Goal: Find specific page/section: Find specific page/section

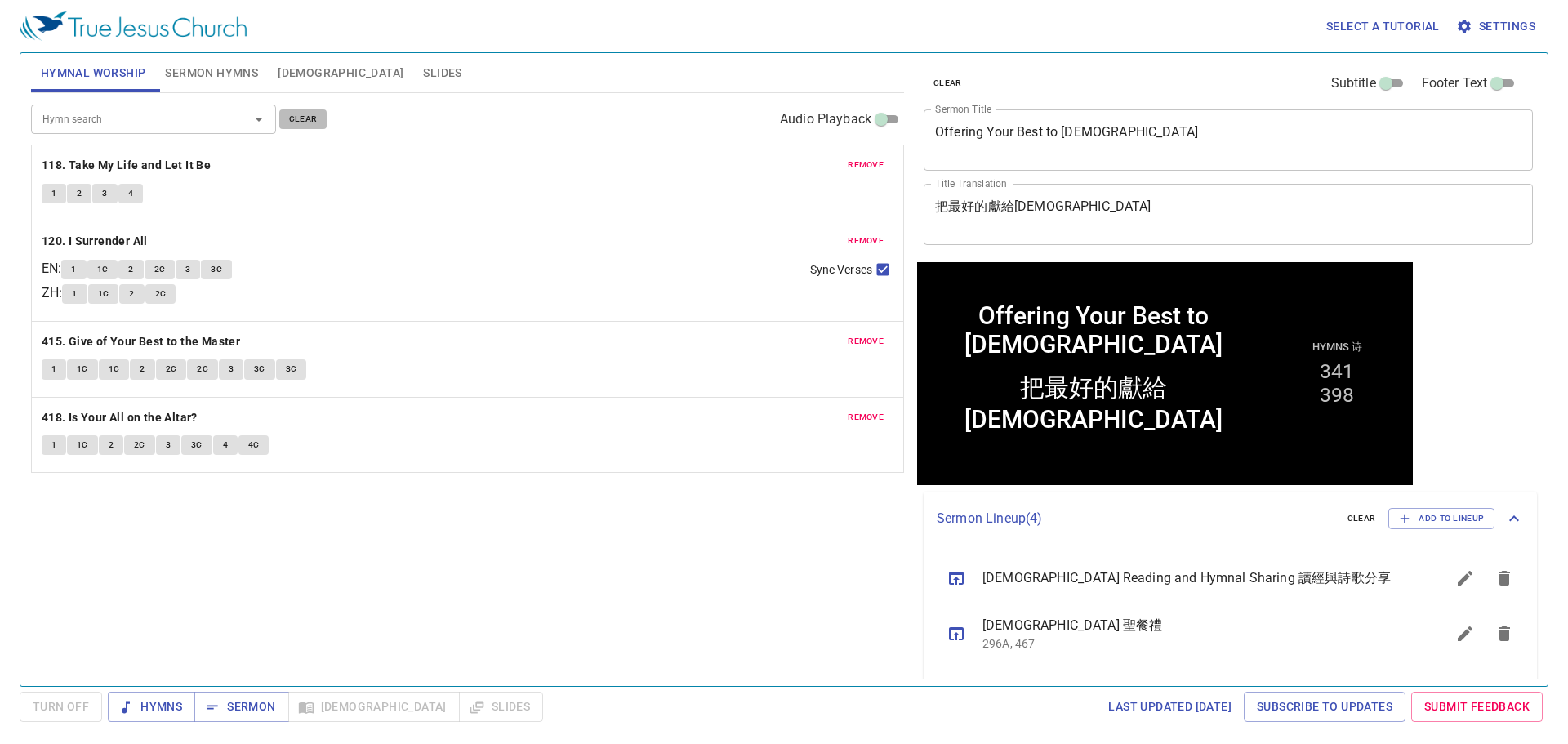
click at [313, 118] on span "clear" at bounding box center [304, 119] width 28 height 15
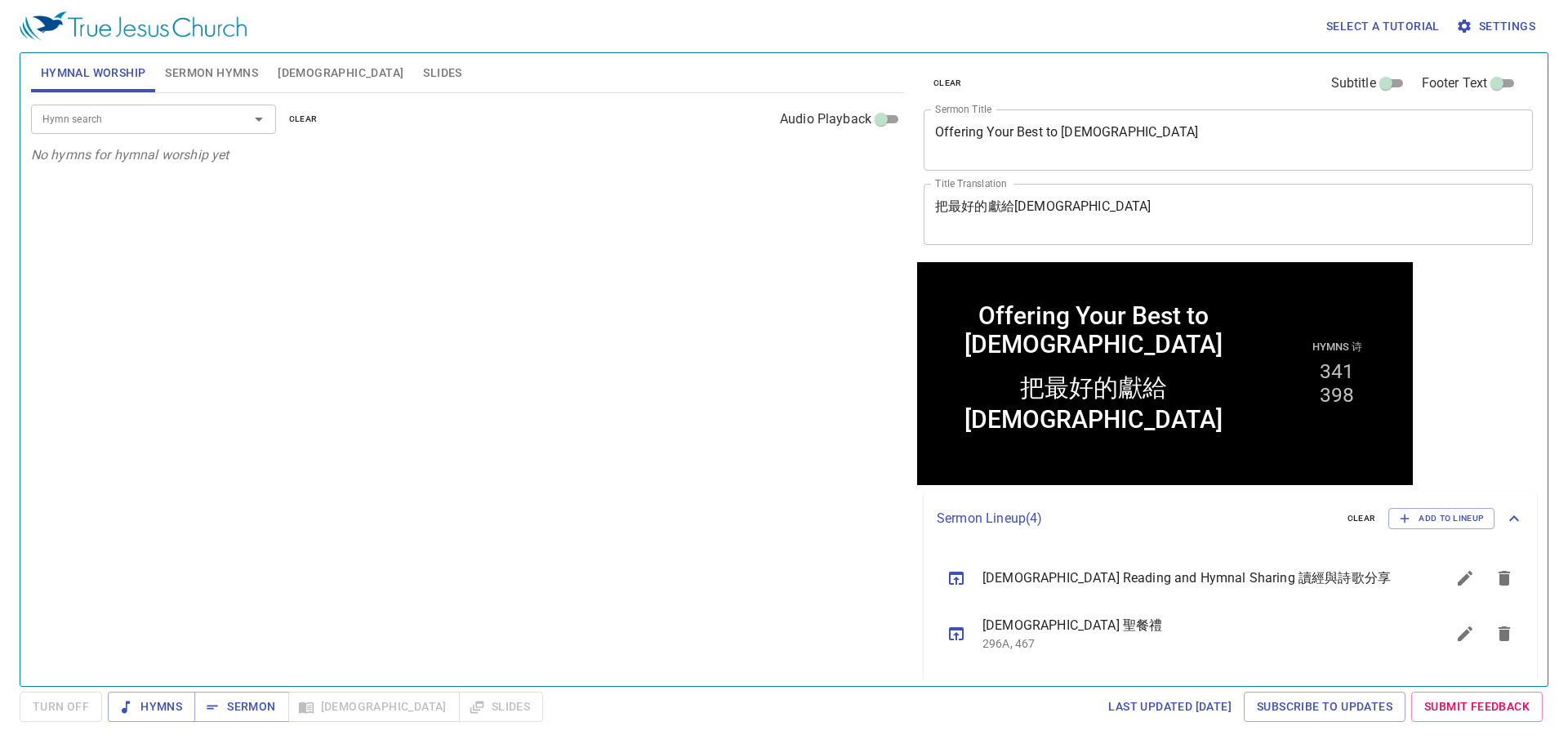
click at [219, 70] on span "Sermon Hymns" at bounding box center [212, 72] width 94 height 20
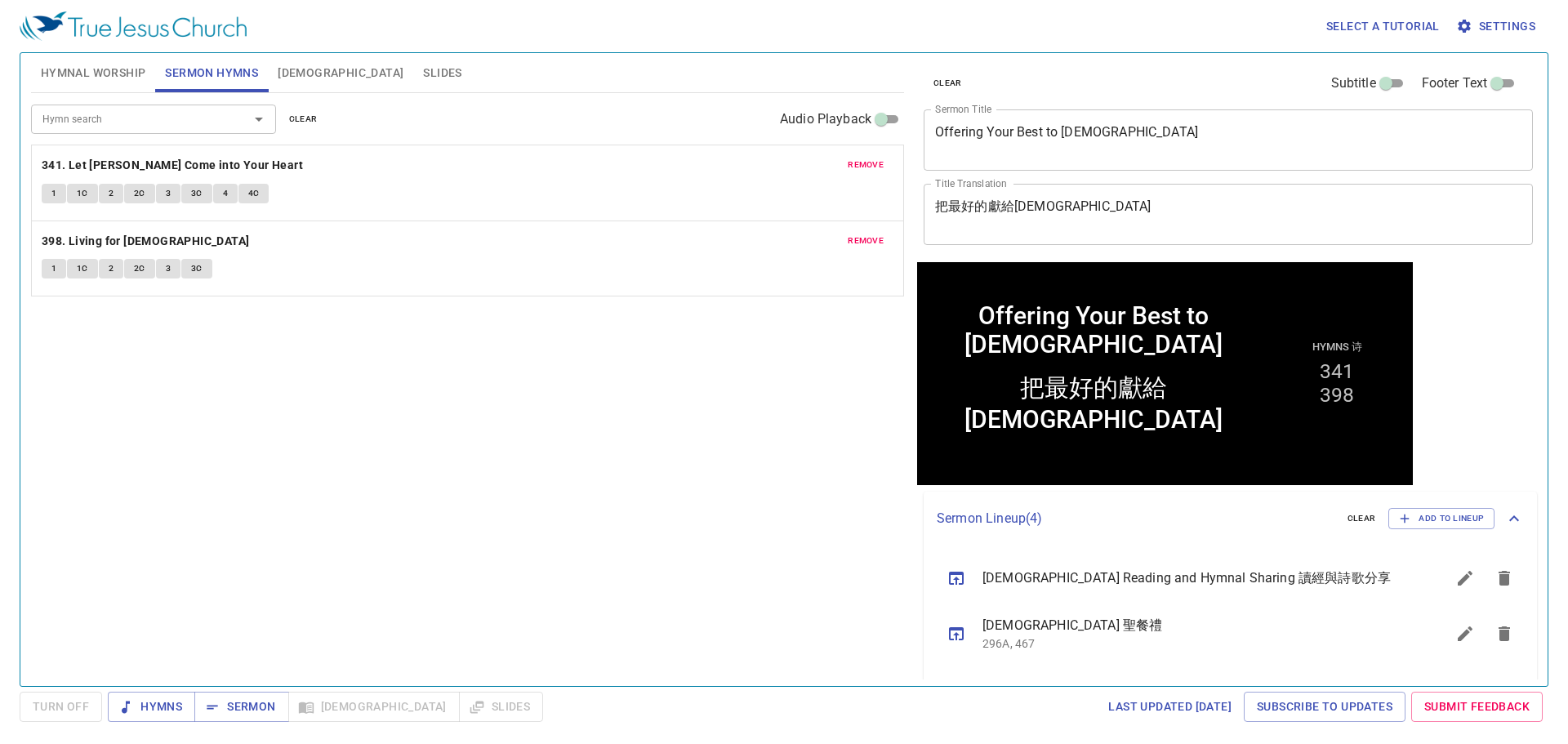
click at [309, 124] on span "clear" at bounding box center [304, 119] width 28 height 15
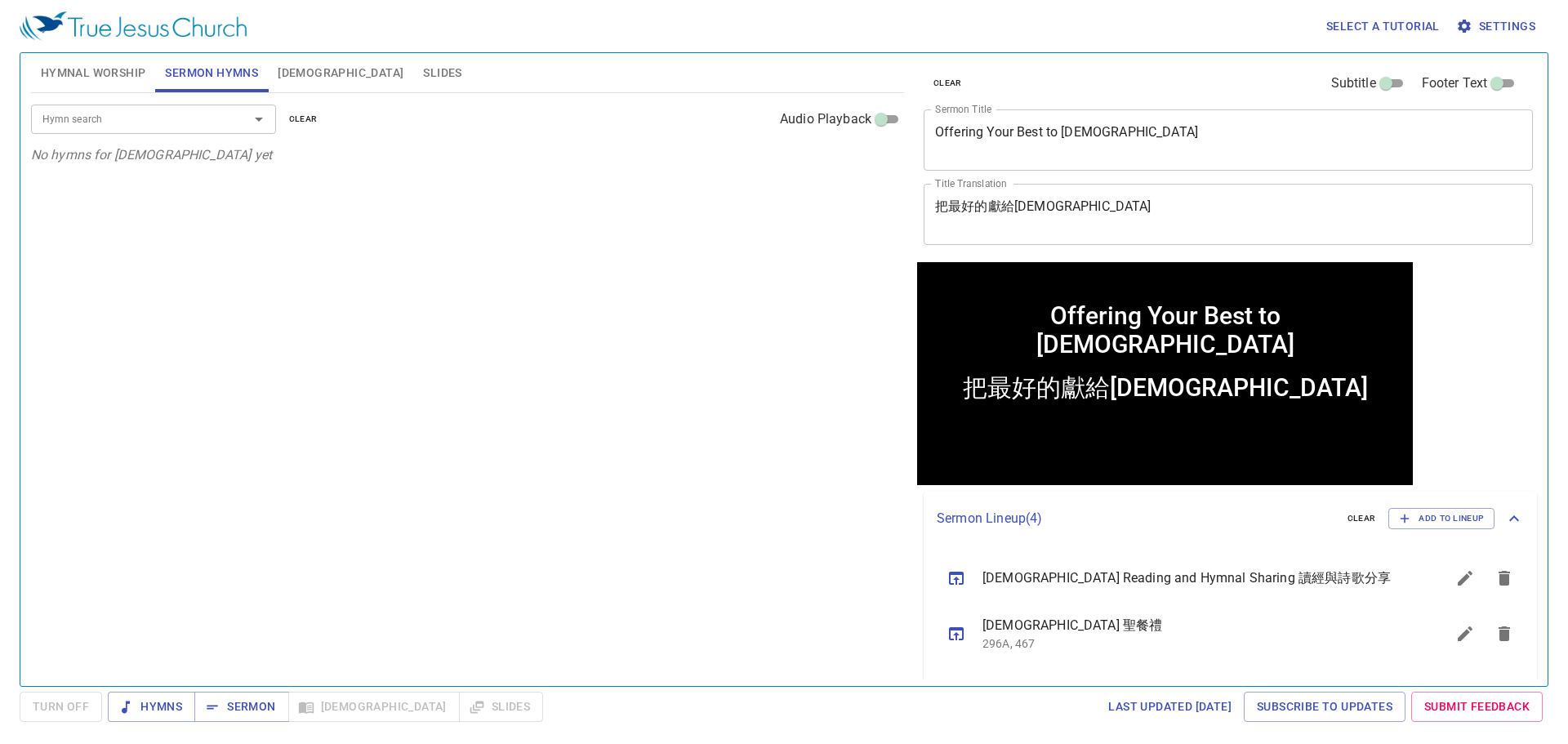
click at [954, 576] on icon "sermon lineup list" at bounding box center [957, 578] width 19 height 19
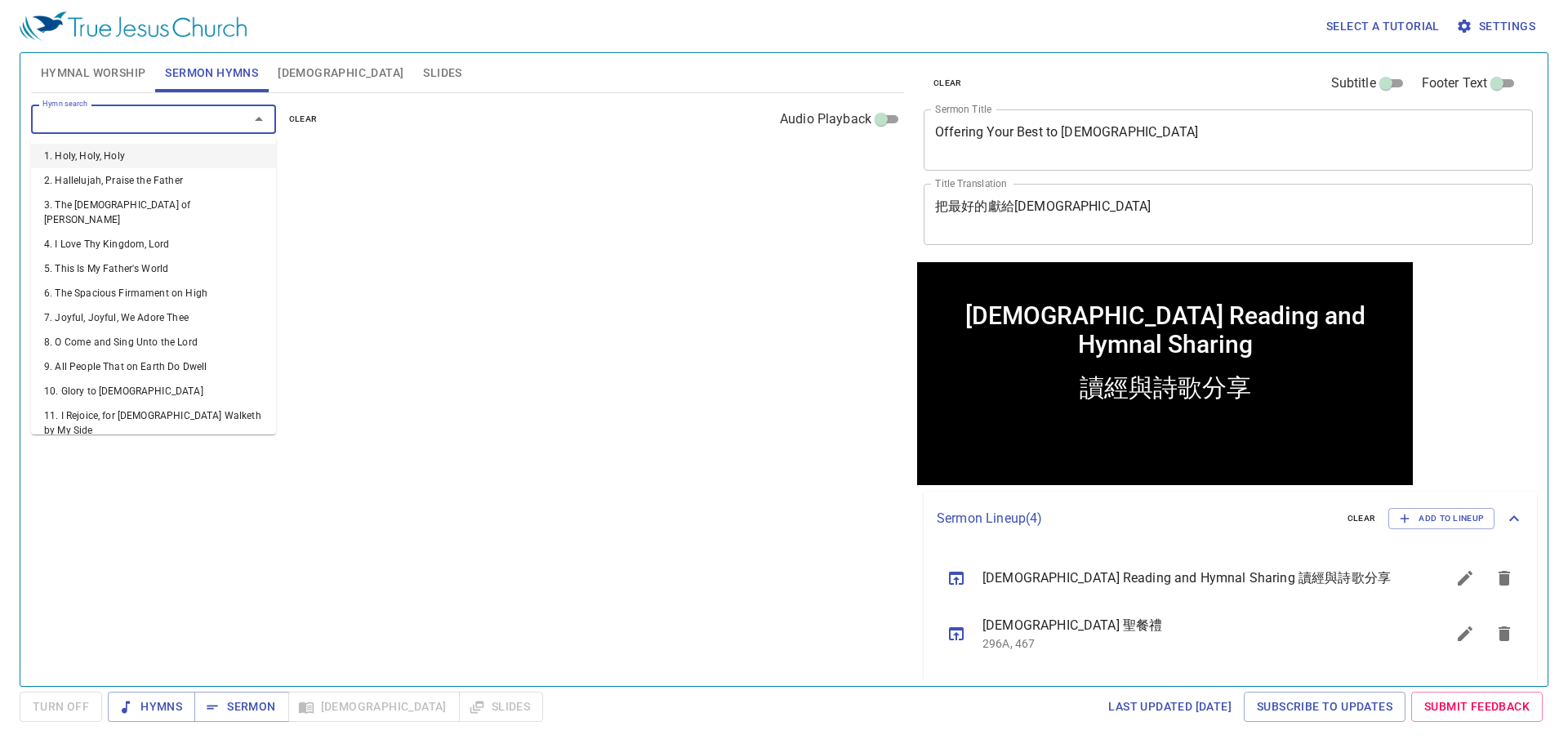
click at [183, 125] on input "Hymn search" at bounding box center [130, 118] width 187 height 19
type input "367"
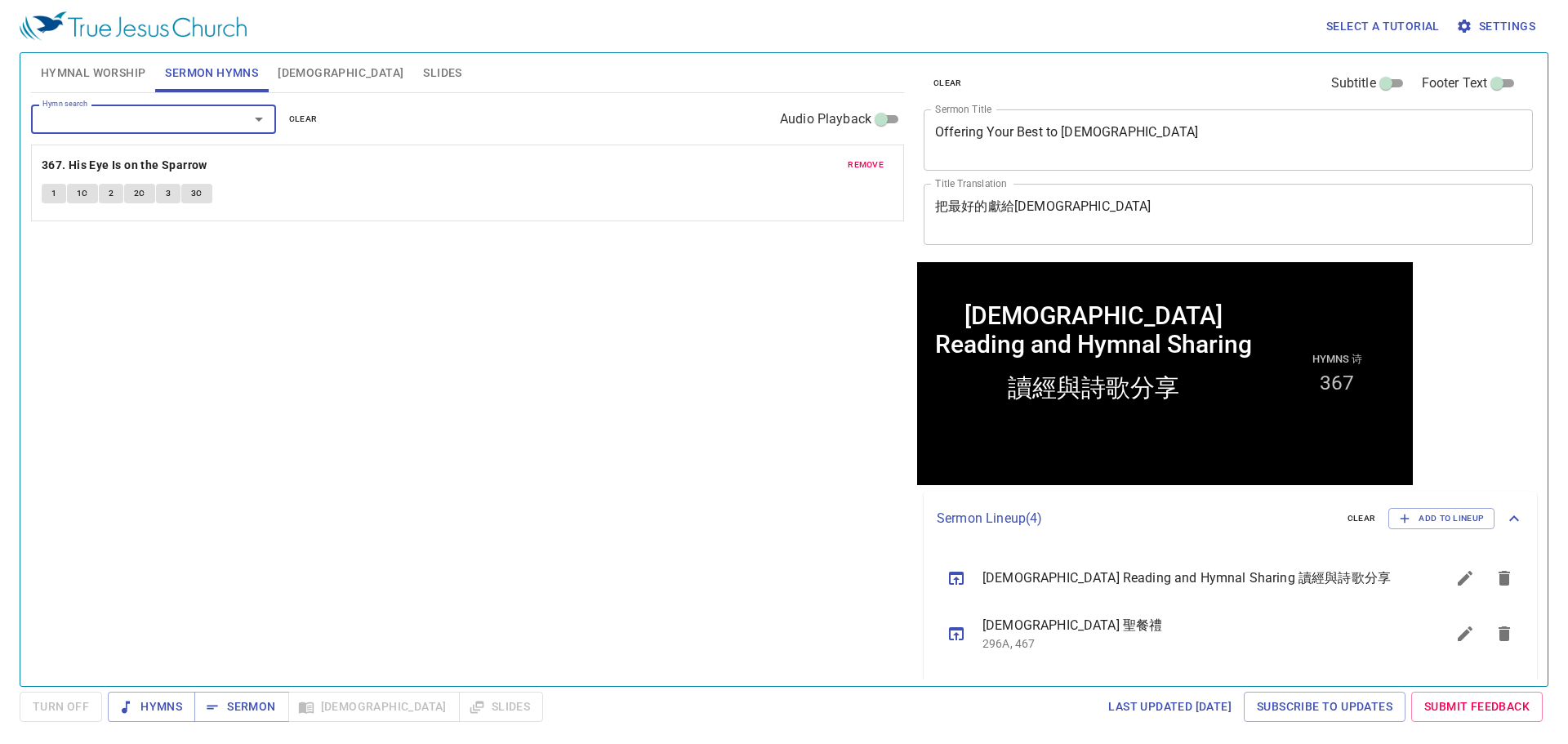
type input "5"
type input "6"
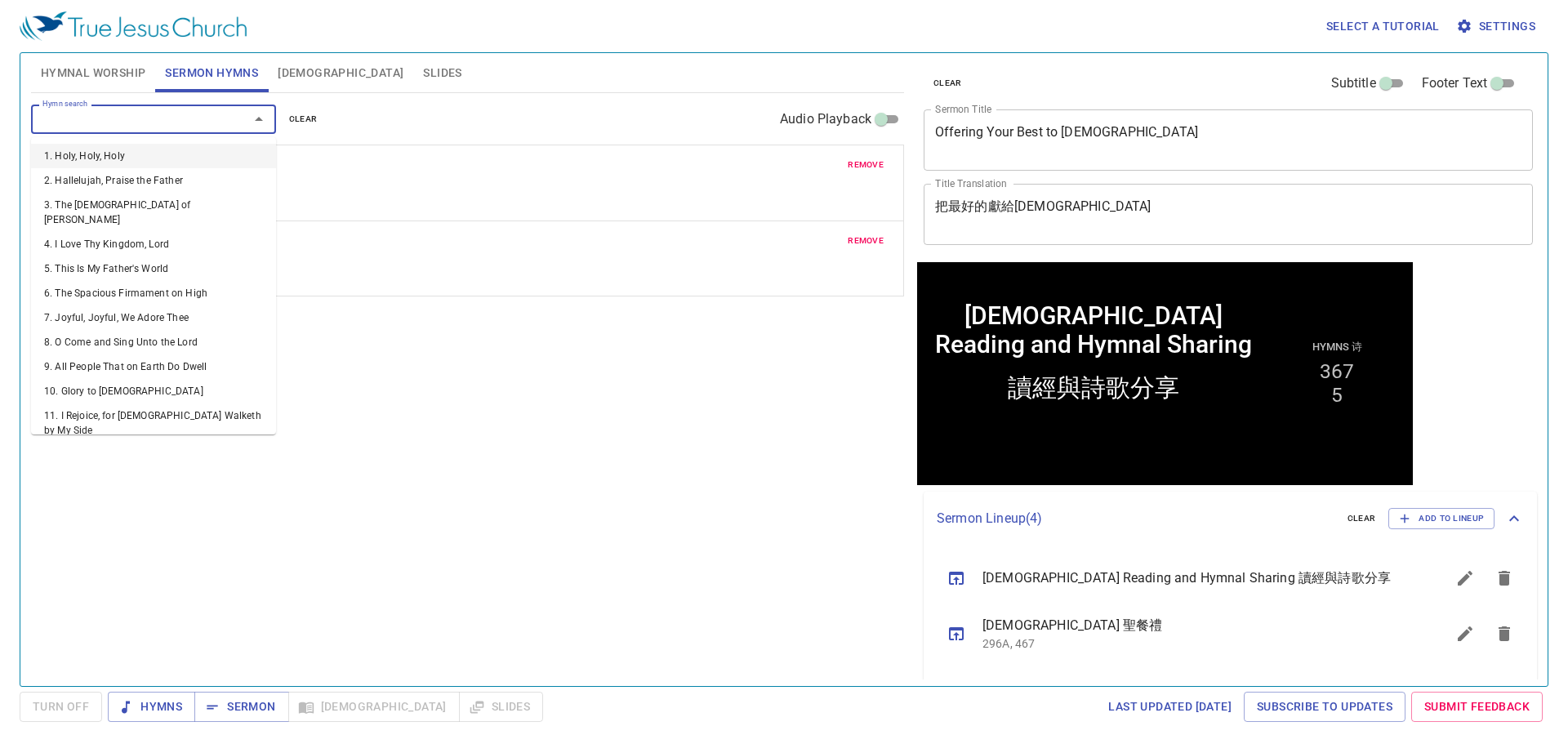
type input "7"
type input "155"
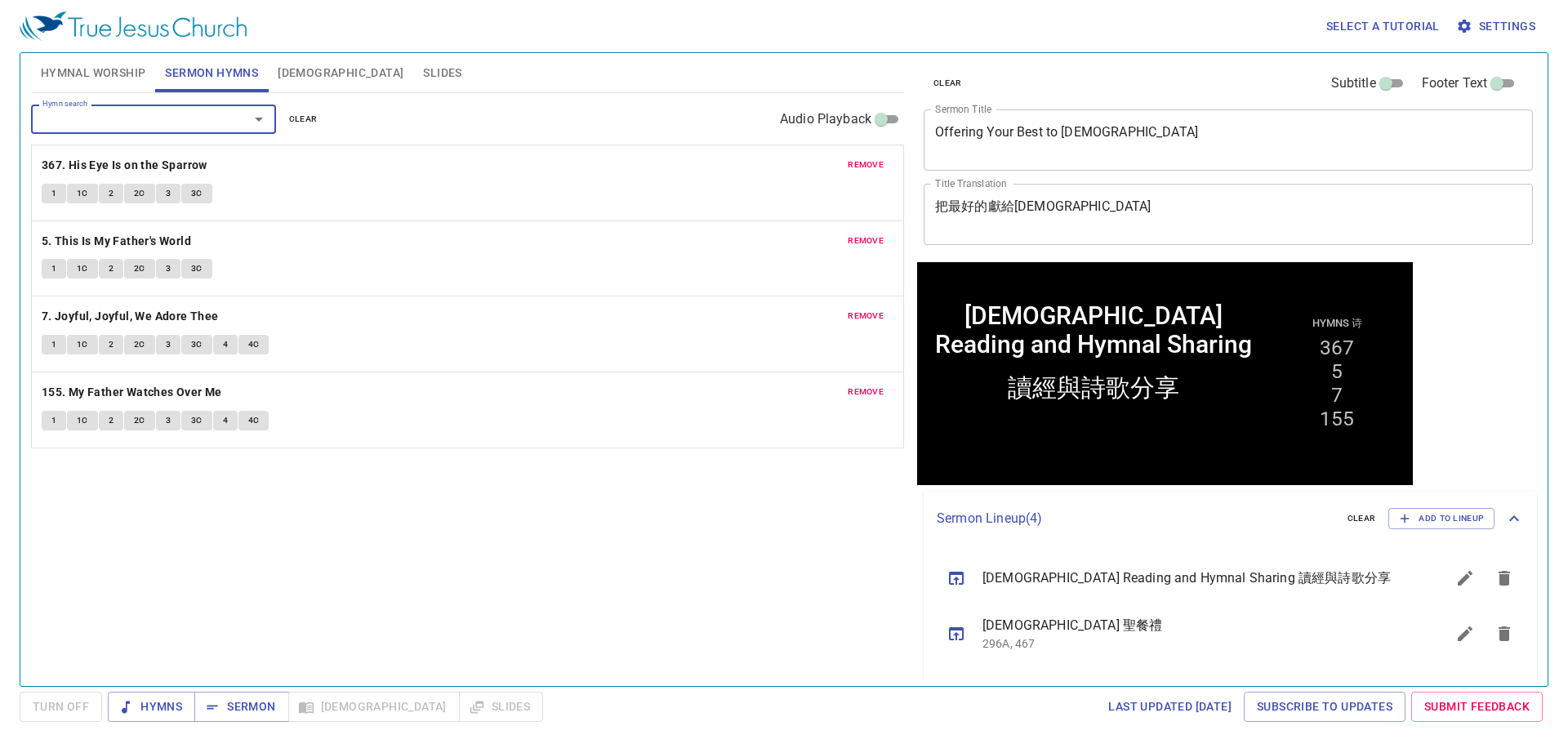
click at [134, 70] on span "Hymnal Worship" at bounding box center [93, 72] width 105 height 20
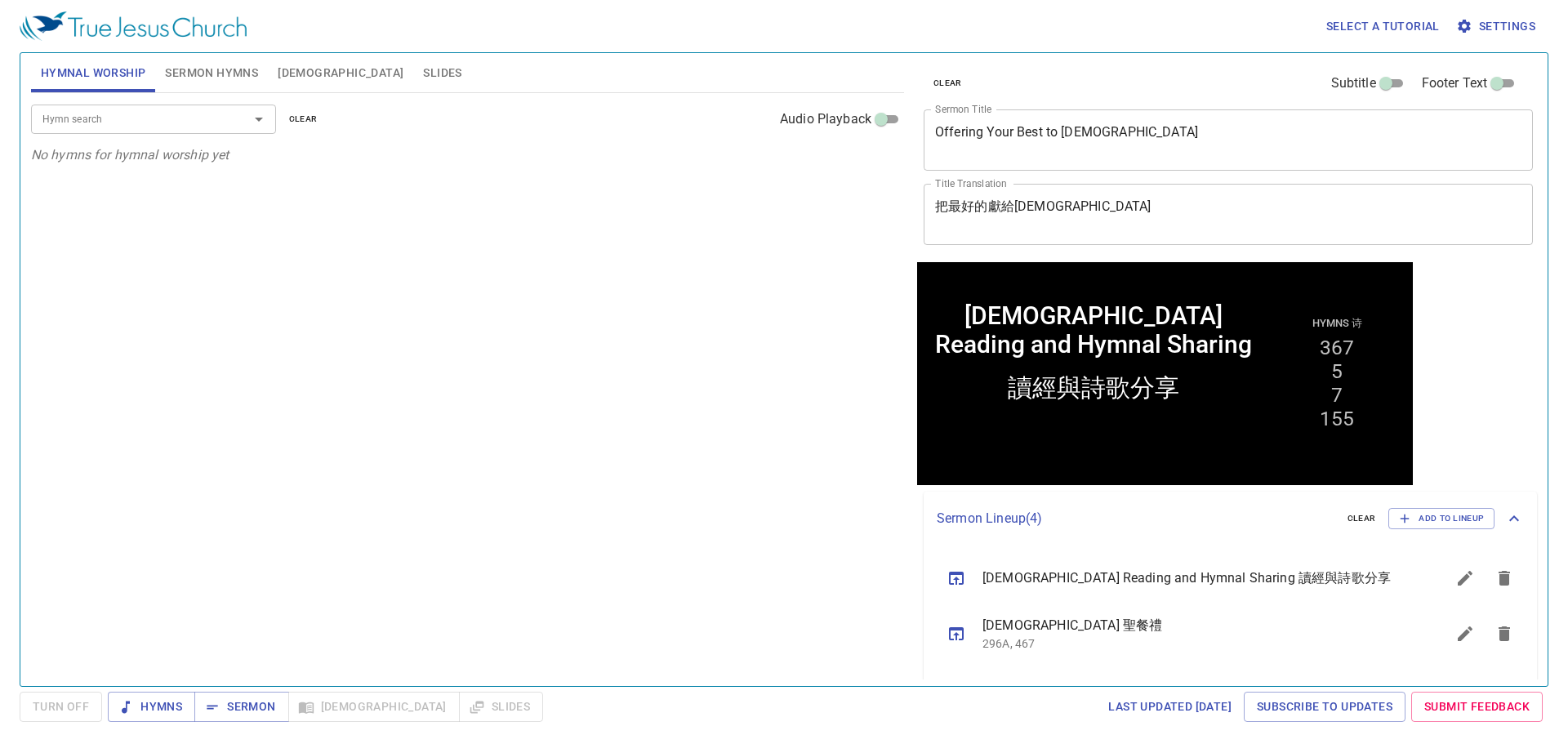
click at [146, 117] on input "Hymn search" at bounding box center [130, 118] width 187 height 19
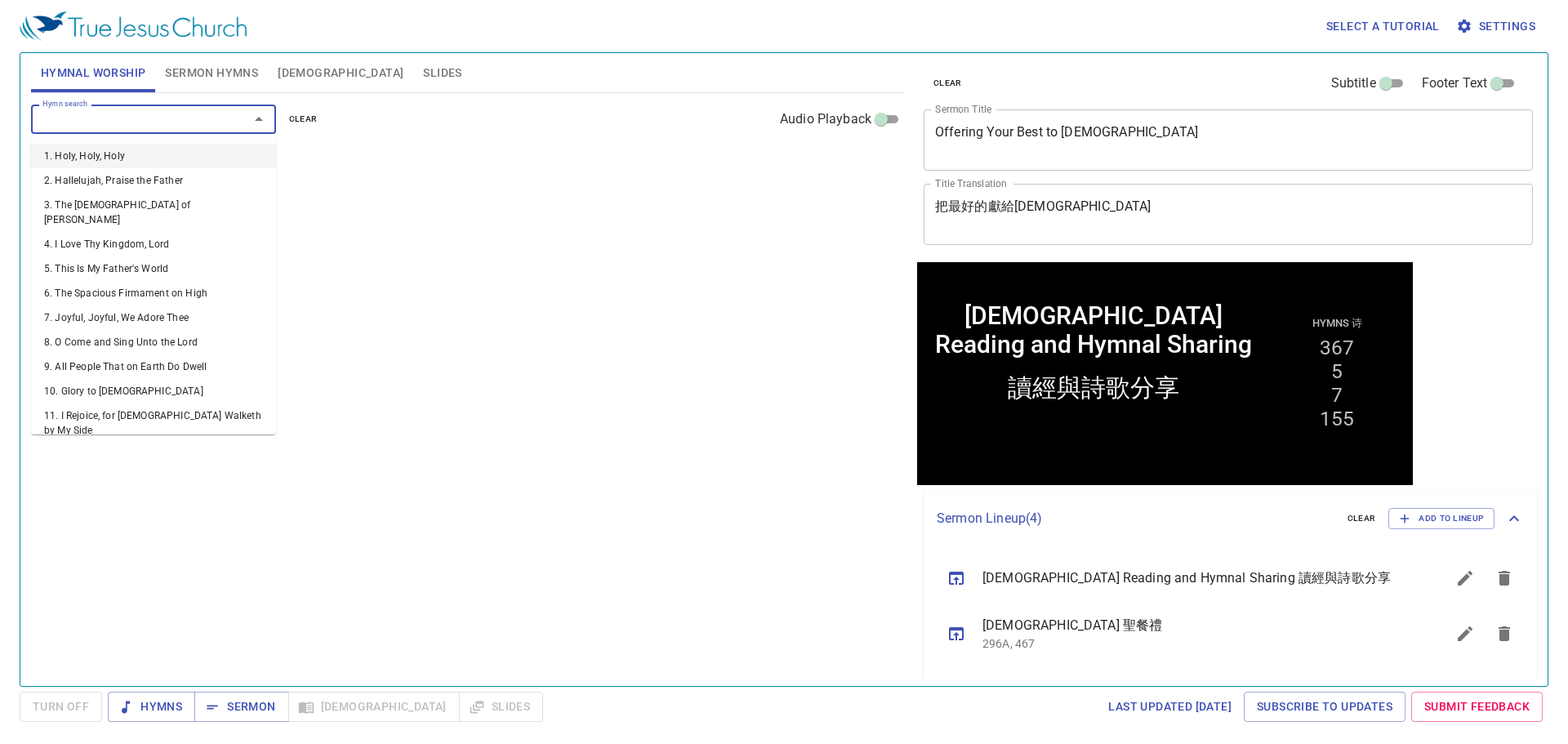
type input "2"
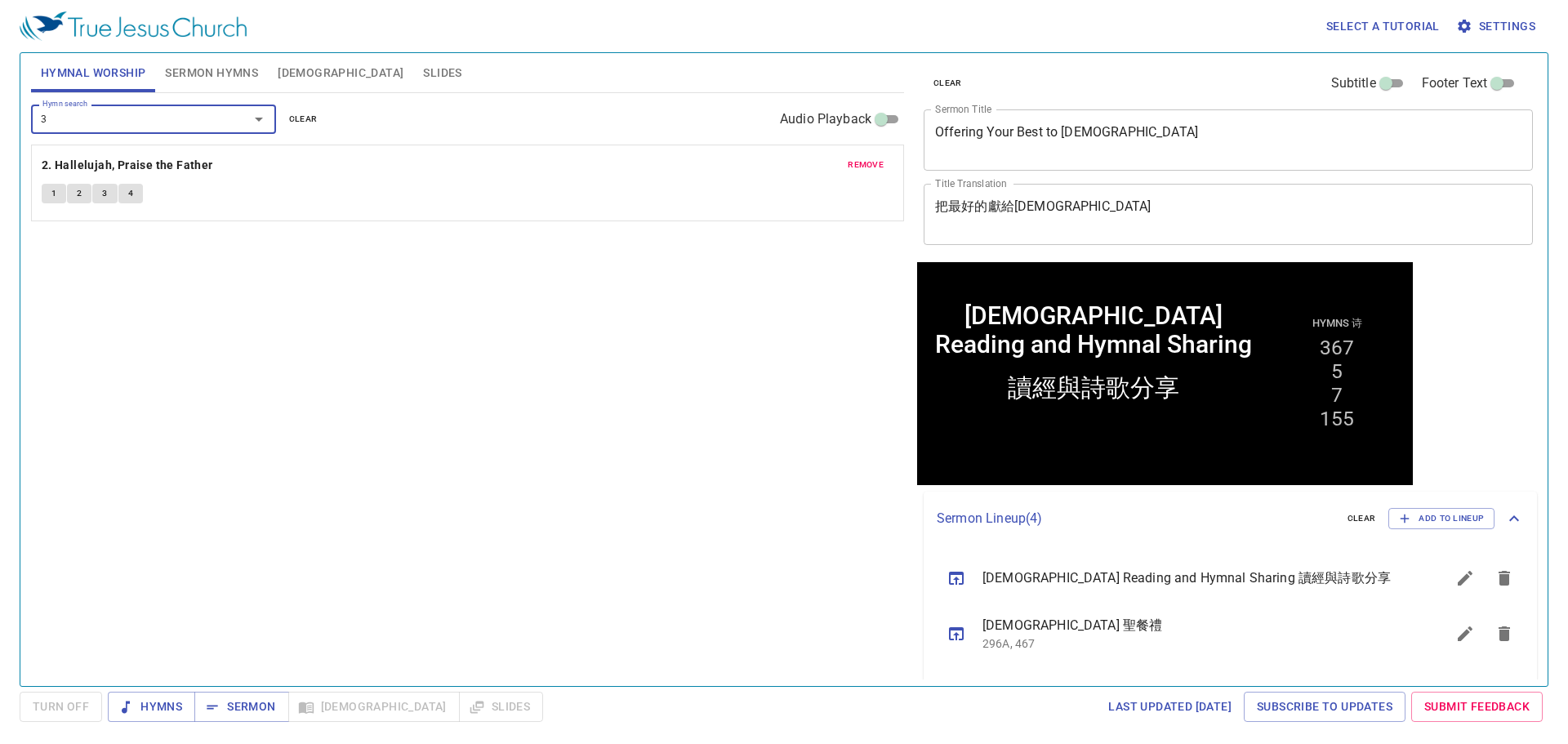
type input "38"
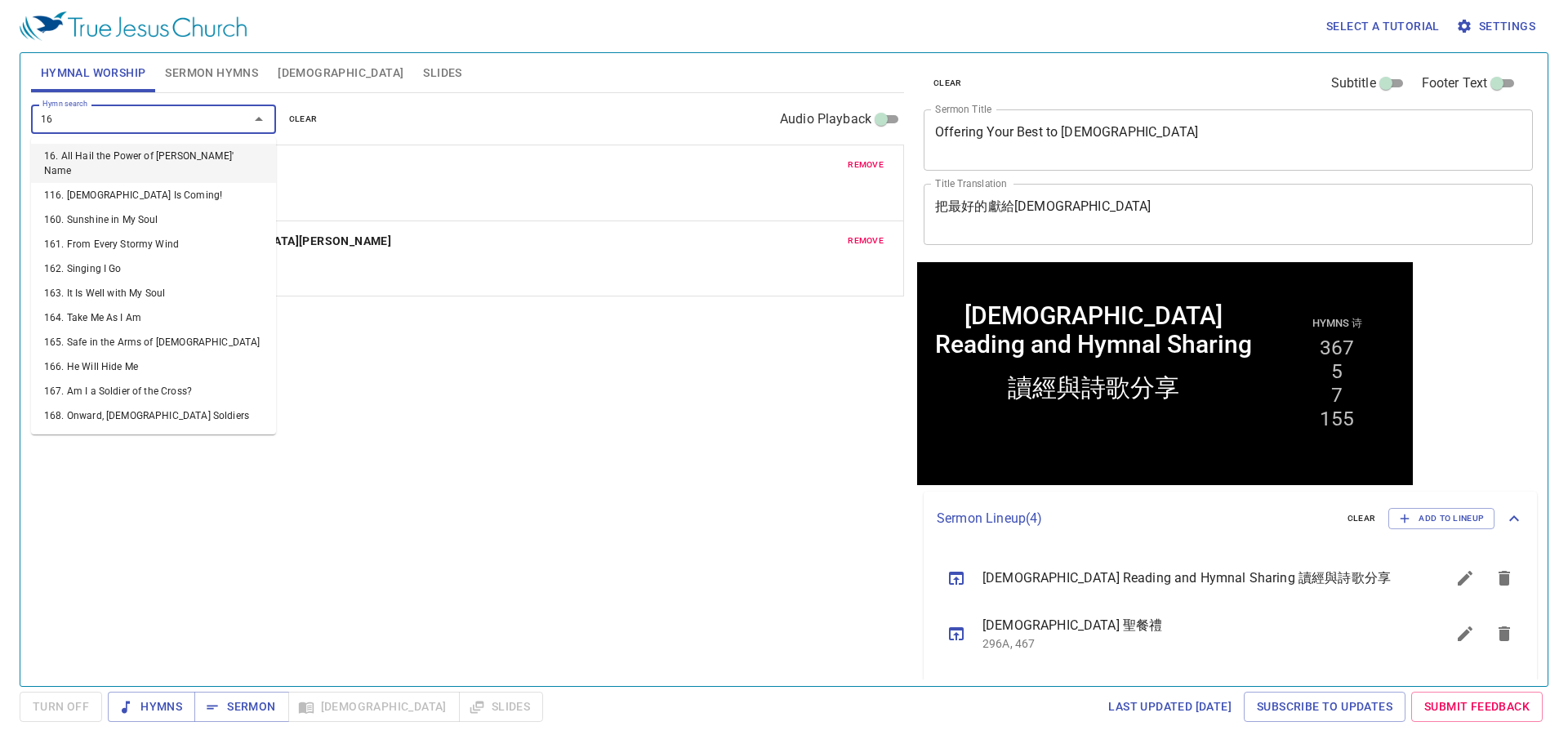
type input "162"
type input "514"
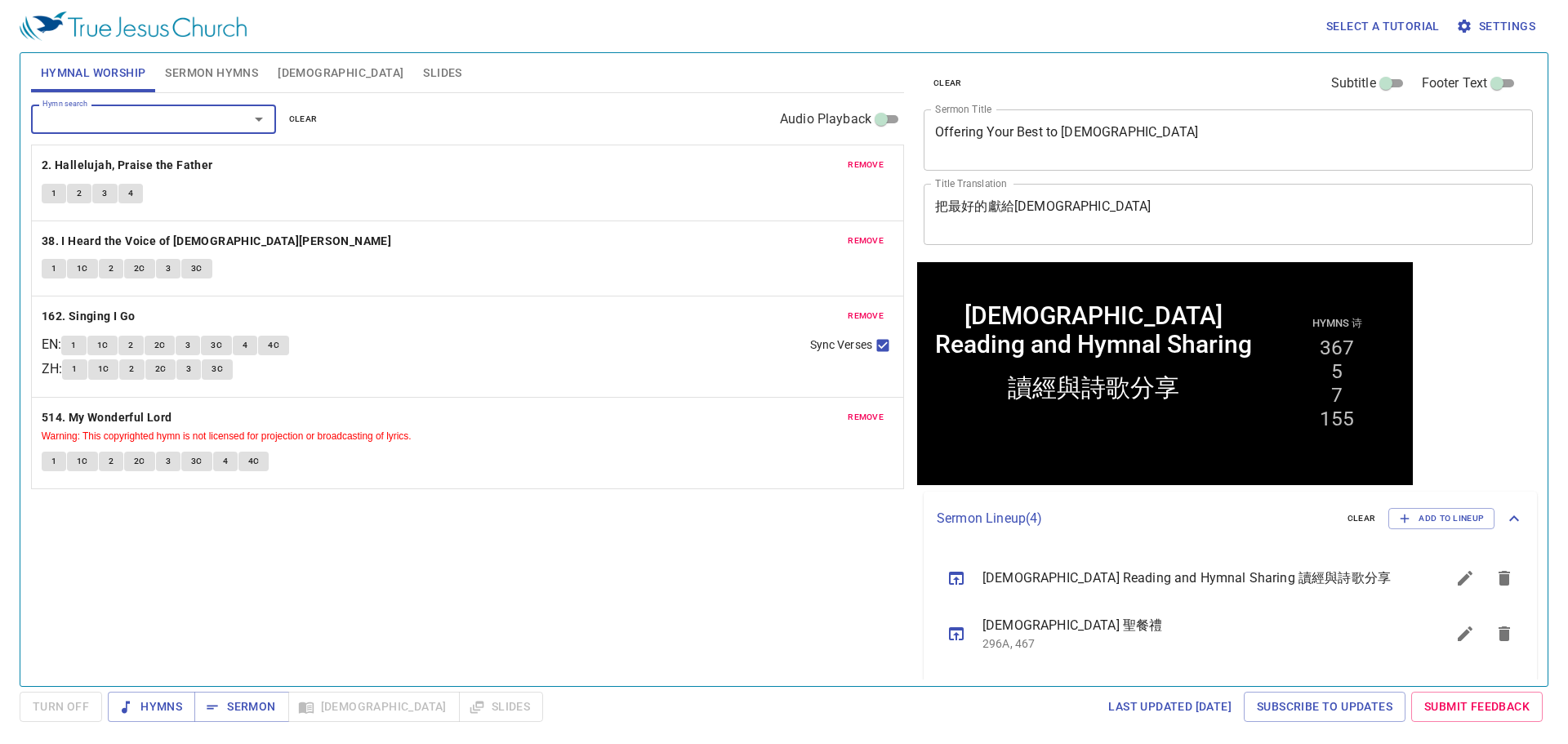
click at [349, 646] on div "Hymn search Hymn search clear Audio Playback remove 2. Hallelujah, Praise the F…" at bounding box center [468, 383] width 874 height 579
click at [808, 602] on div "Hymn search Hymn search clear Audio Playback remove 2. Hallelujah, Praise the F…" at bounding box center [468, 383] width 874 height 579
click at [566, 618] on div "Hymn search Hymn search clear Audio Playback remove 2. Hallelujah, Praise the F…" at bounding box center [468, 383] width 874 height 579
click at [245, 697] on span "Sermon" at bounding box center [241, 707] width 68 height 20
click at [218, 67] on span "Sermon Hymns" at bounding box center [212, 72] width 94 height 20
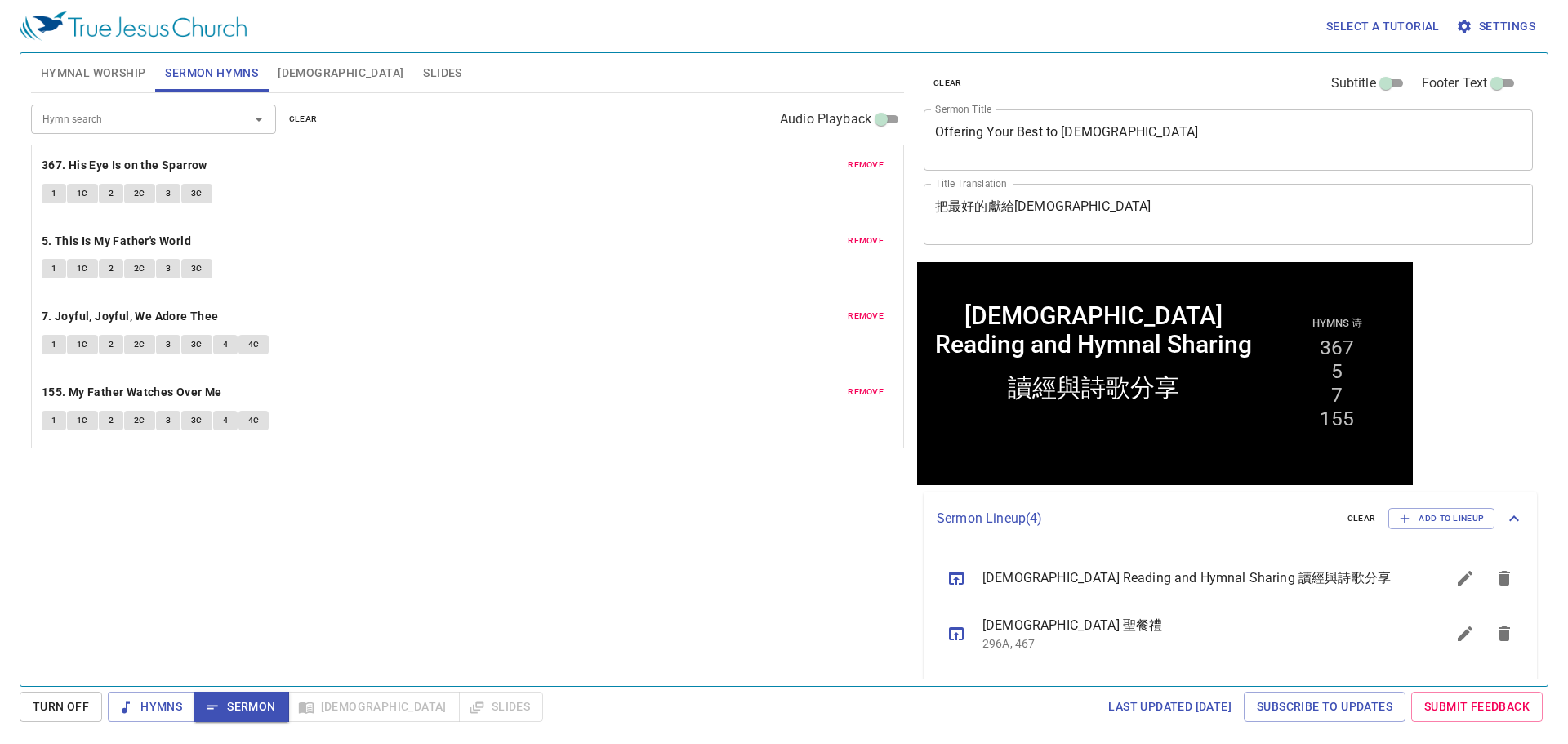
click at [381, 572] on div "Hymn search Hymn search clear Audio Playback remove 367. His Eye Is on the Spar…" at bounding box center [468, 383] width 874 height 579
click at [103, 79] on span "Hymnal Worship" at bounding box center [93, 72] width 105 height 20
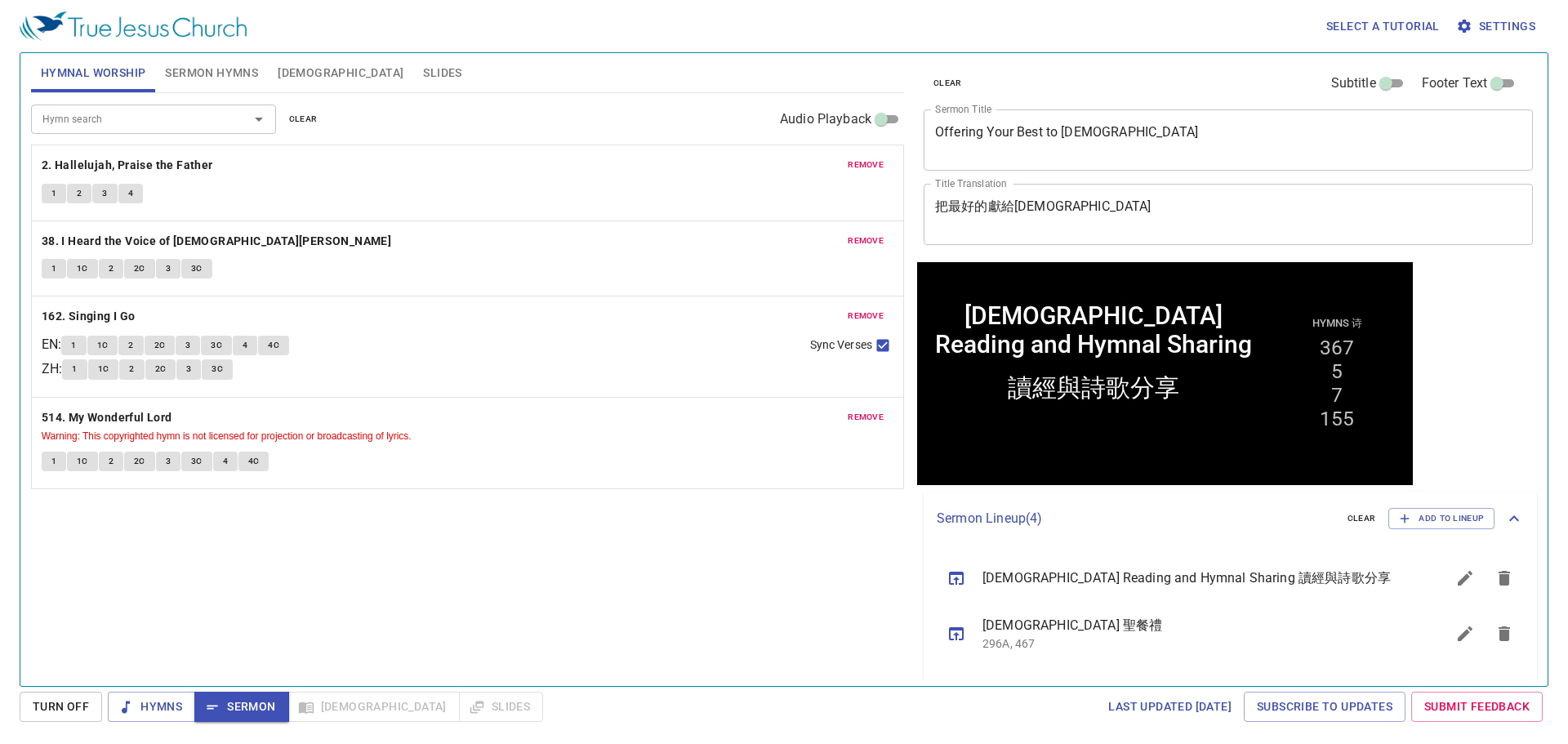
click at [58, 194] on button "1" at bounding box center [54, 193] width 25 height 19
click at [126, 193] on button "4" at bounding box center [131, 193] width 25 height 19
click at [52, 266] on span "1" at bounding box center [54, 268] width 5 height 15
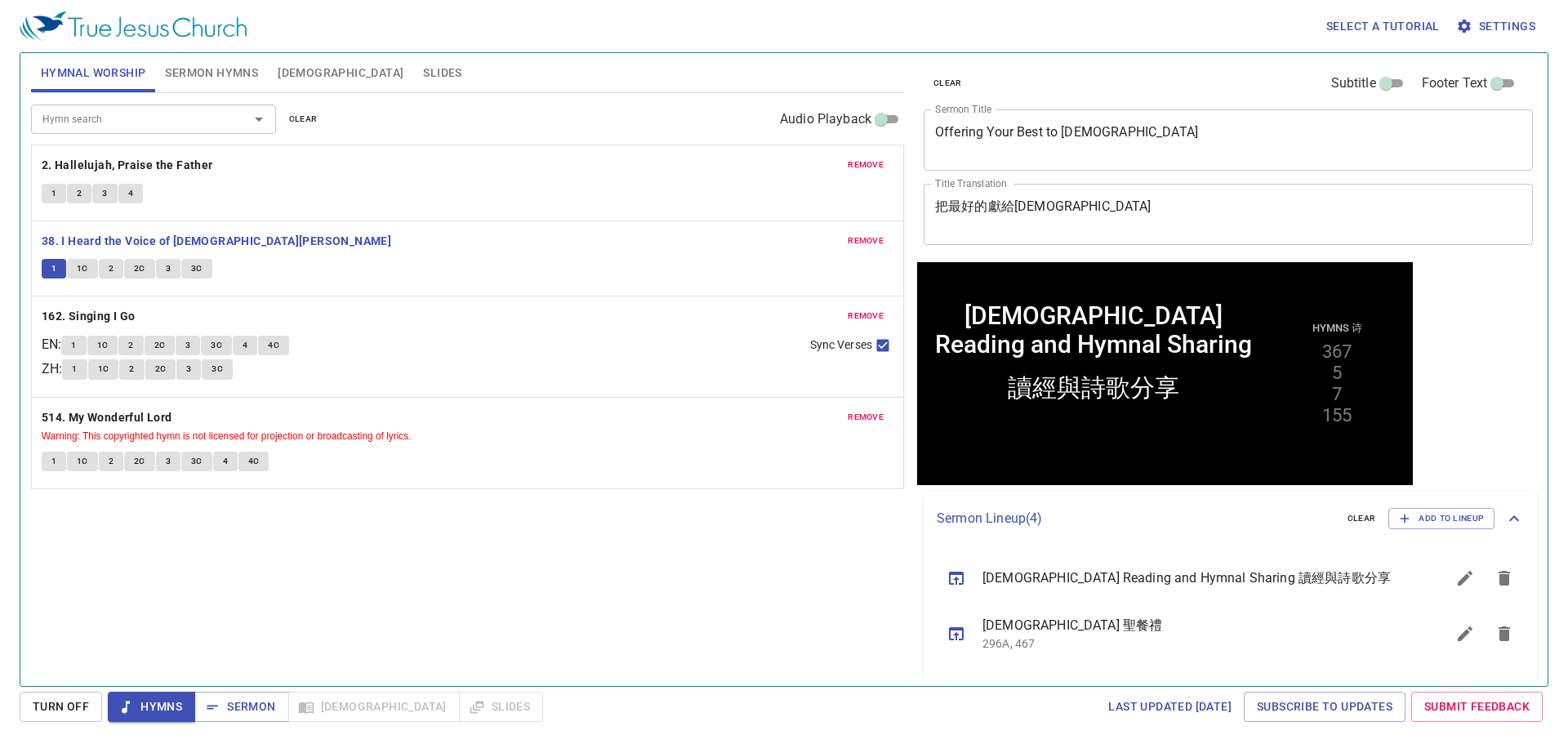
click at [1045, 16] on div "Select a tutorial Settings" at bounding box center [780, 26] width 1522 height 52
click at [82, 263] on span "1C" at bounding box center [82, 268] width 11 height 15
click at [407, 254] on div "remove 38. I Heard the Voice of Jesus Say 1 1C 2 2C 3 3C" at bounding box center [468, 259] width 872 height 75
click at [76, 344] on span "1" at bounding box center [74, 345] width 5 height 15
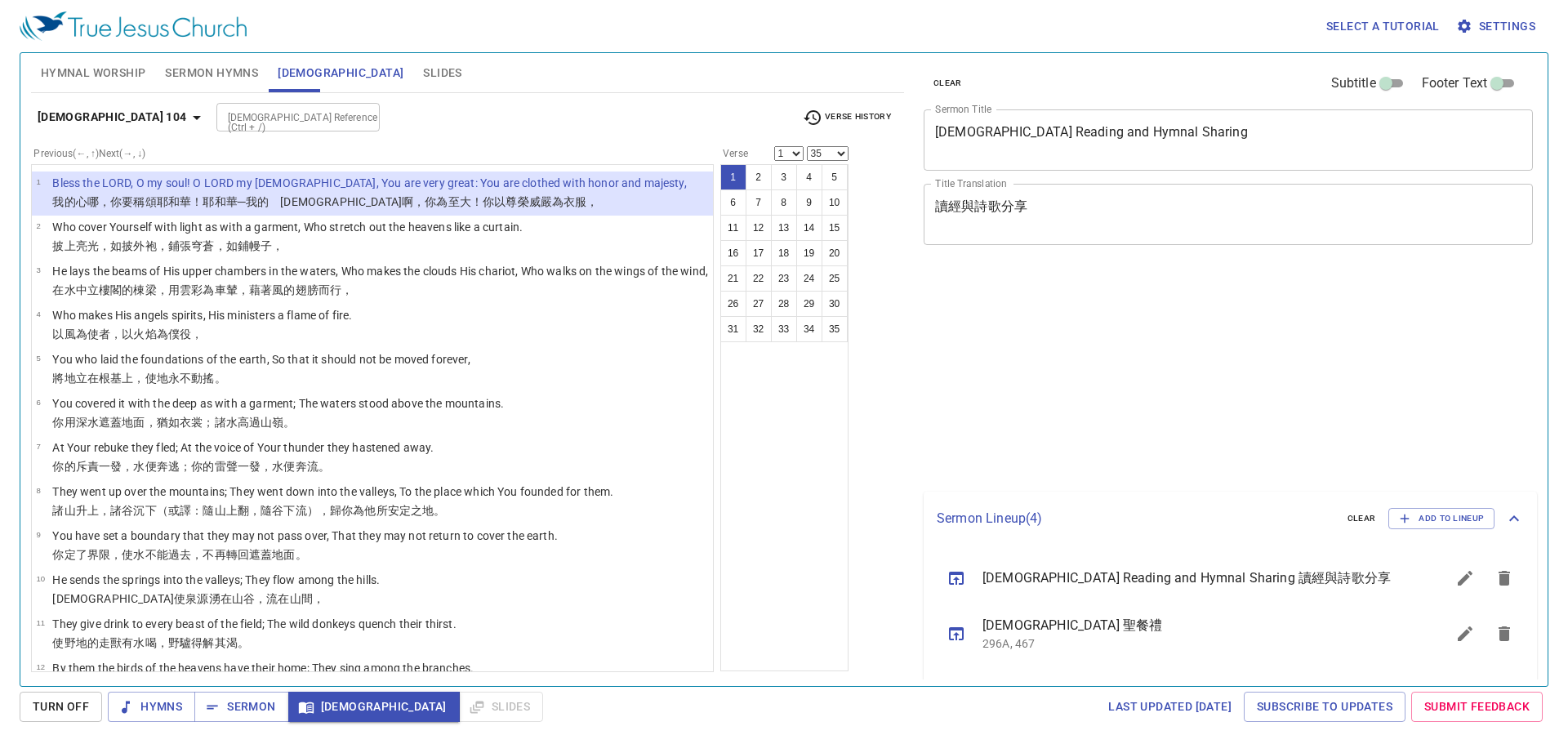
select select "35"
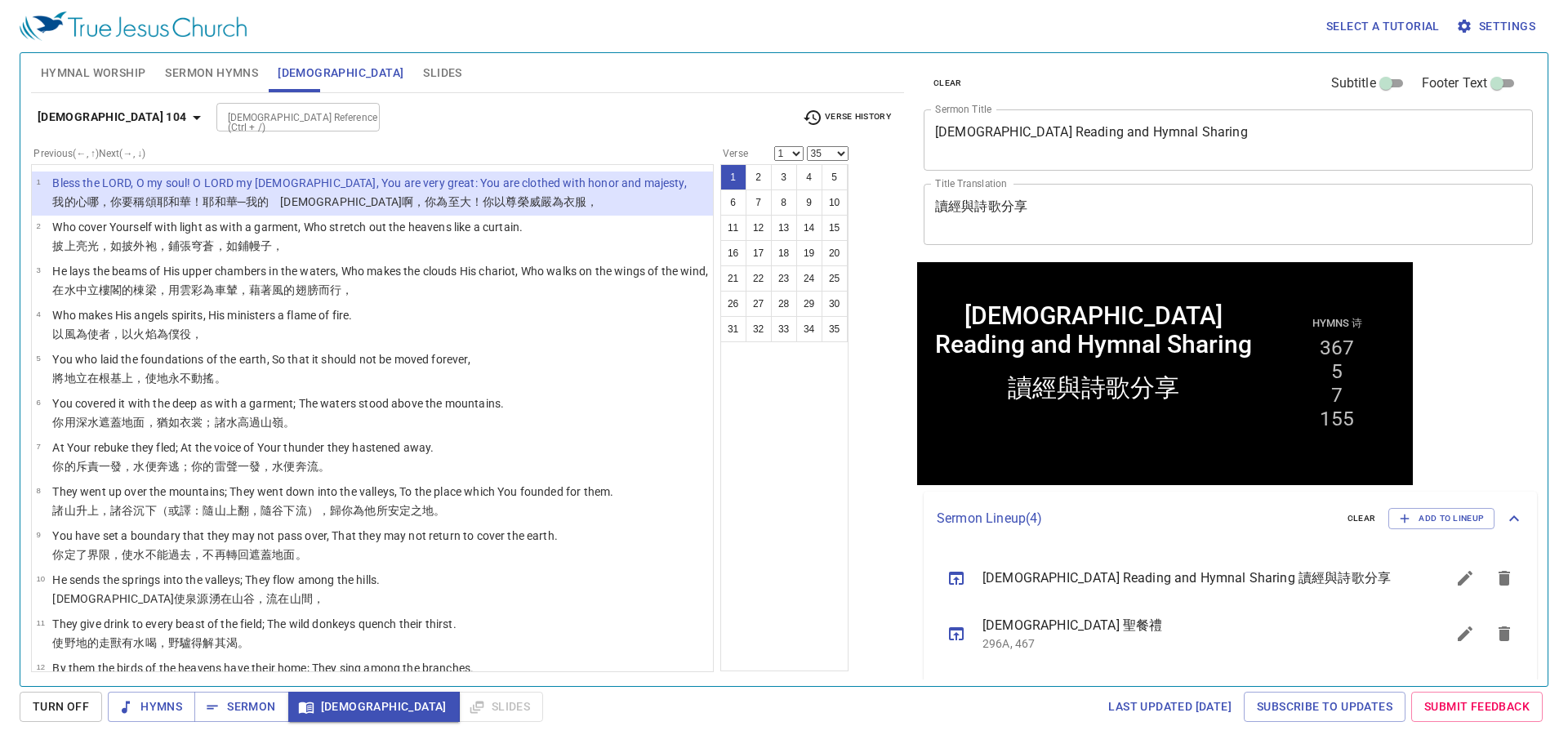
scroll to position [817, 0]
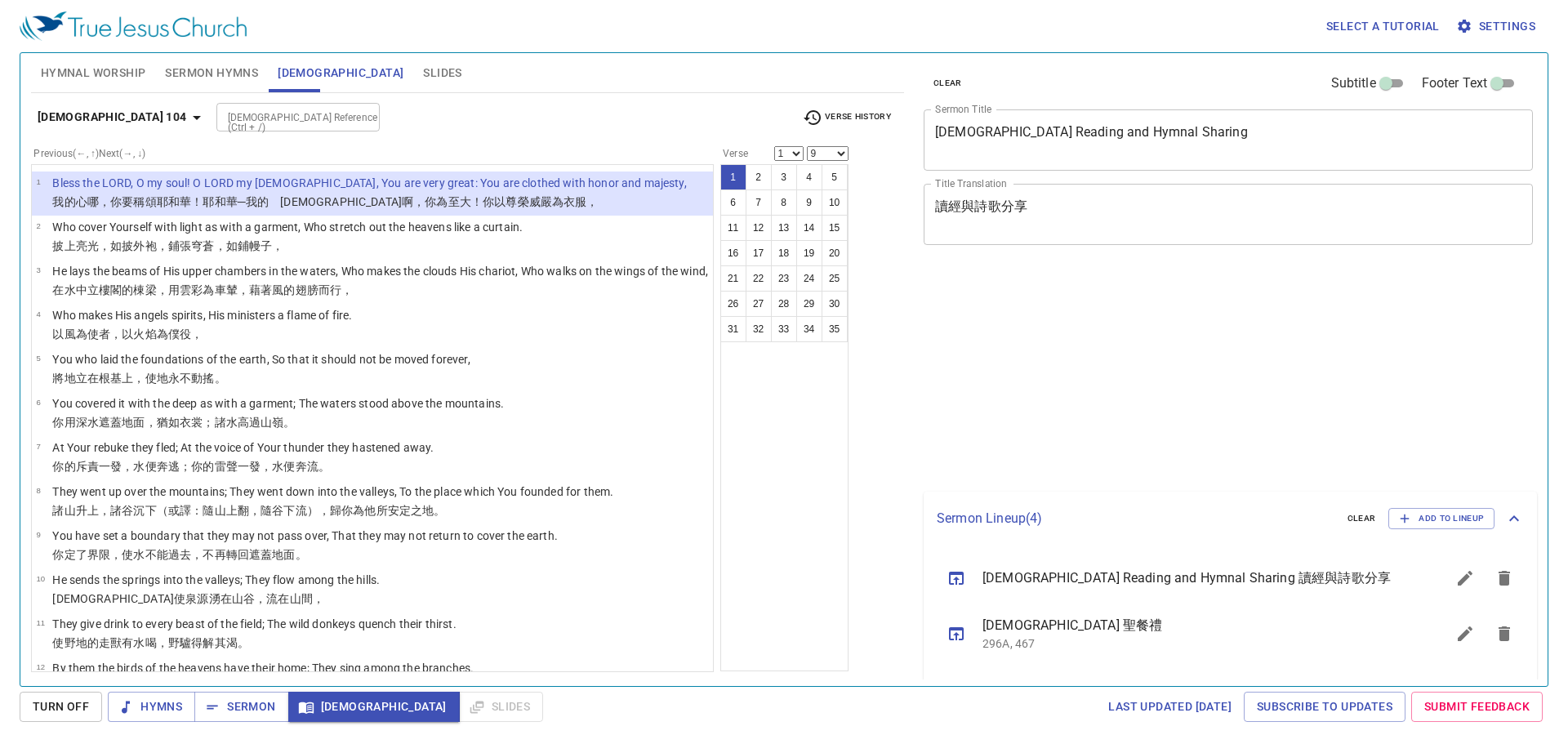
select select "9"
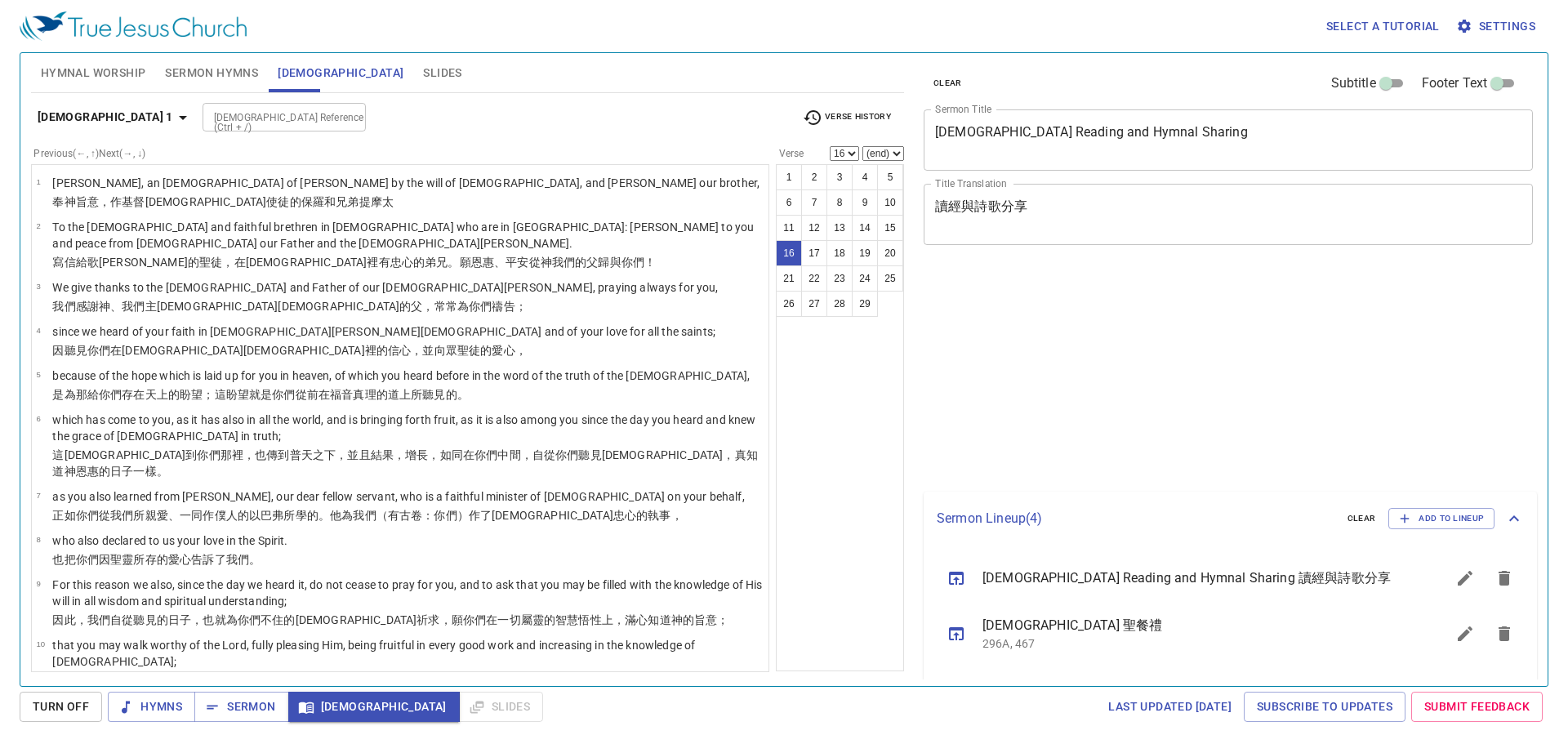
select select "16"
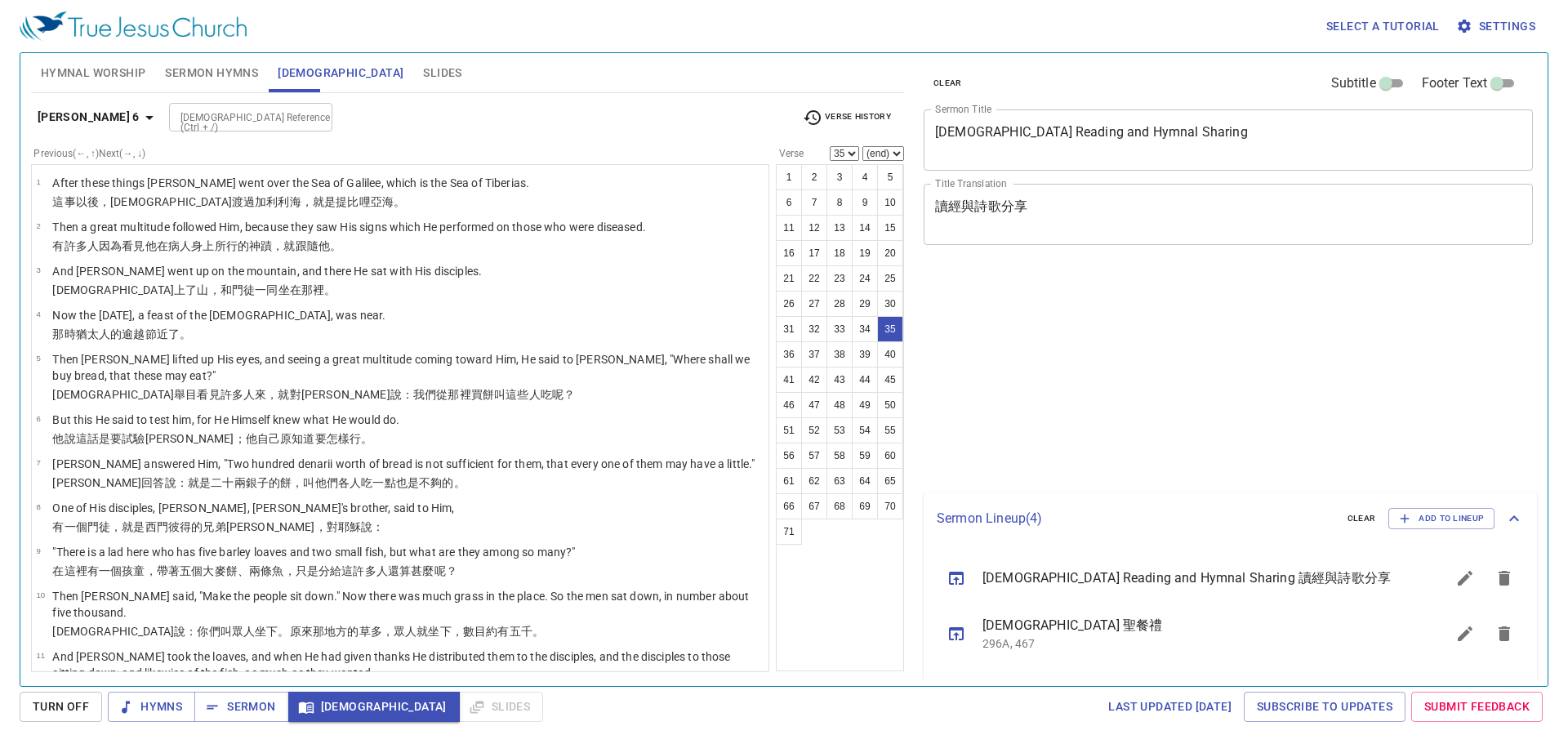
select select "35"
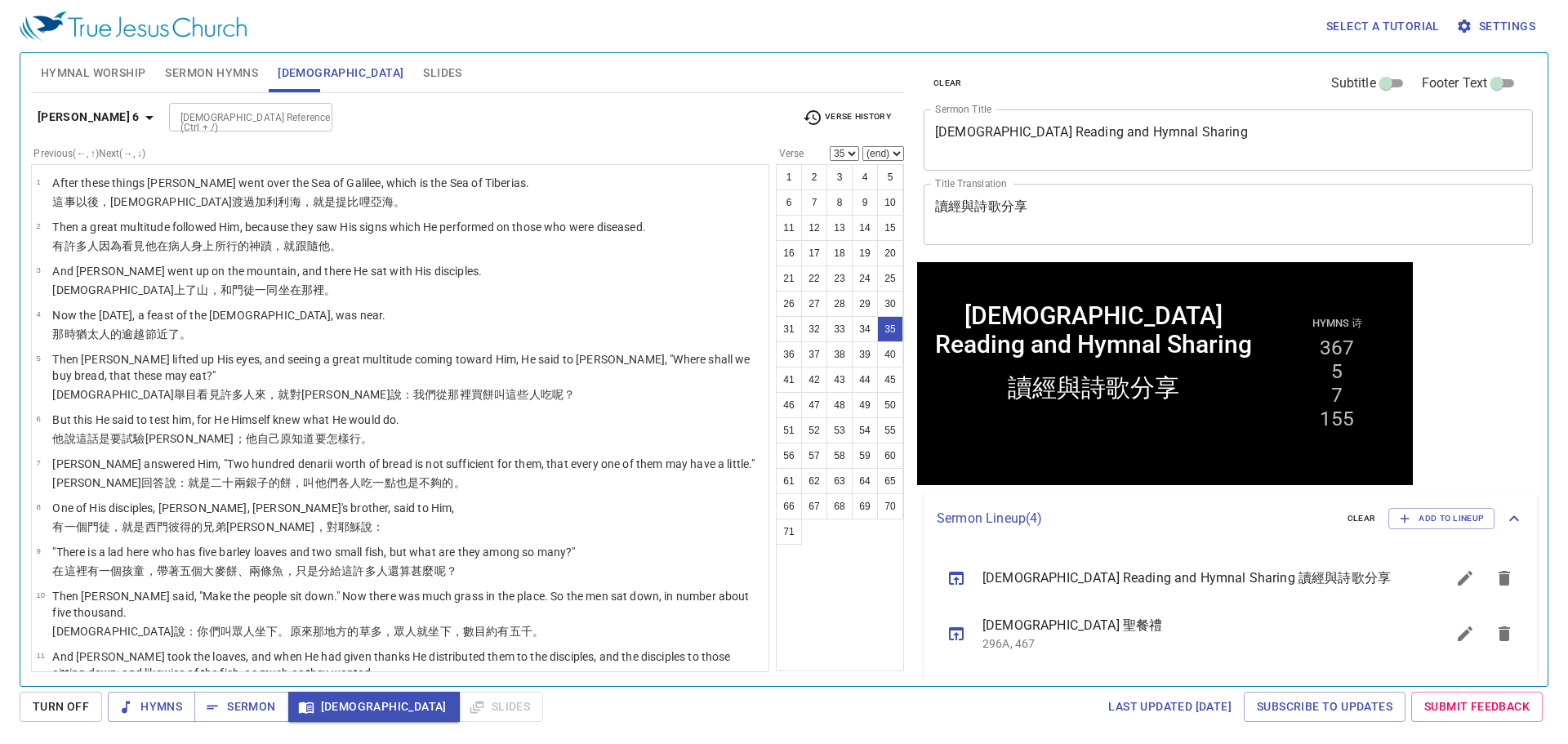
scroll to position [1634, 0]
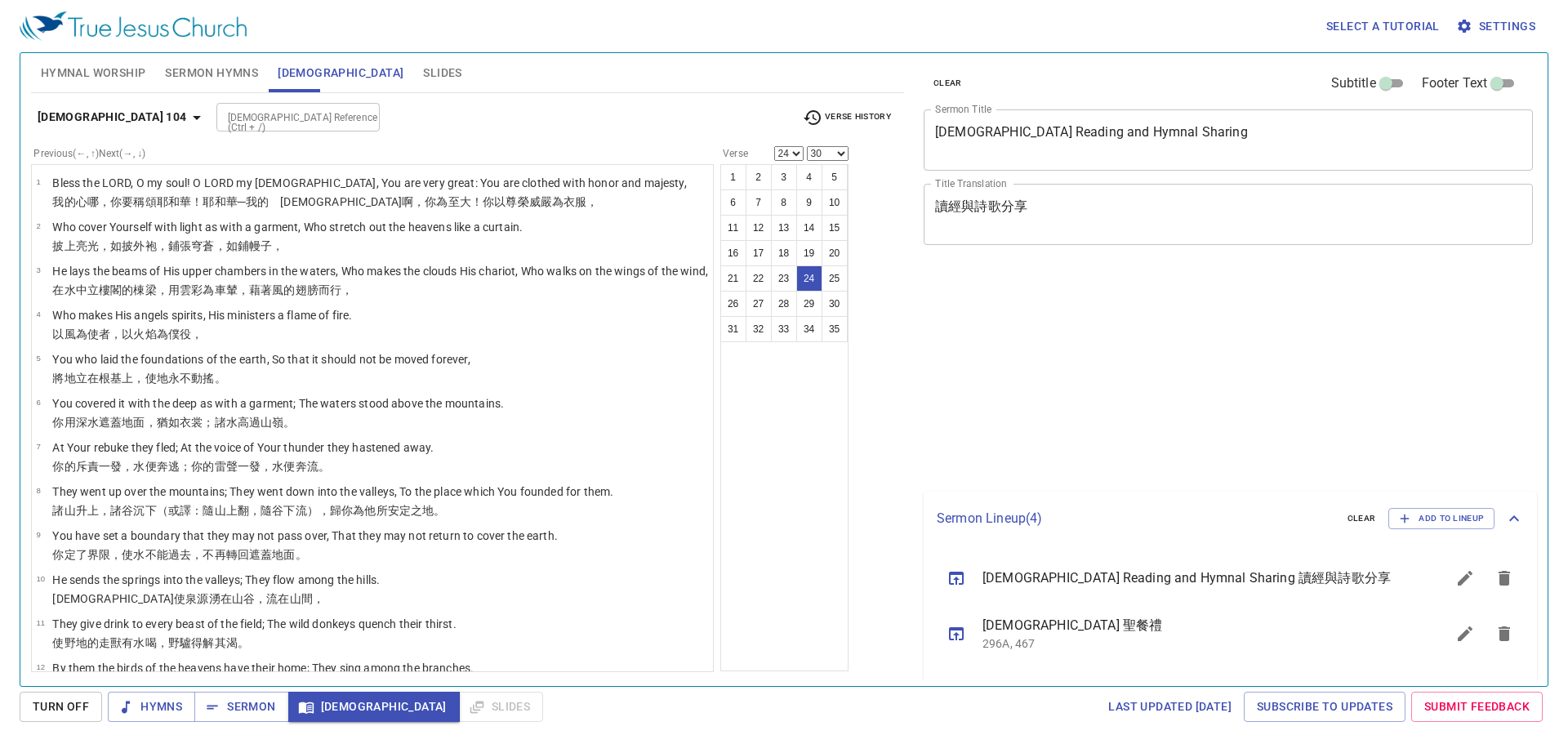
select select "24"
select select "30"
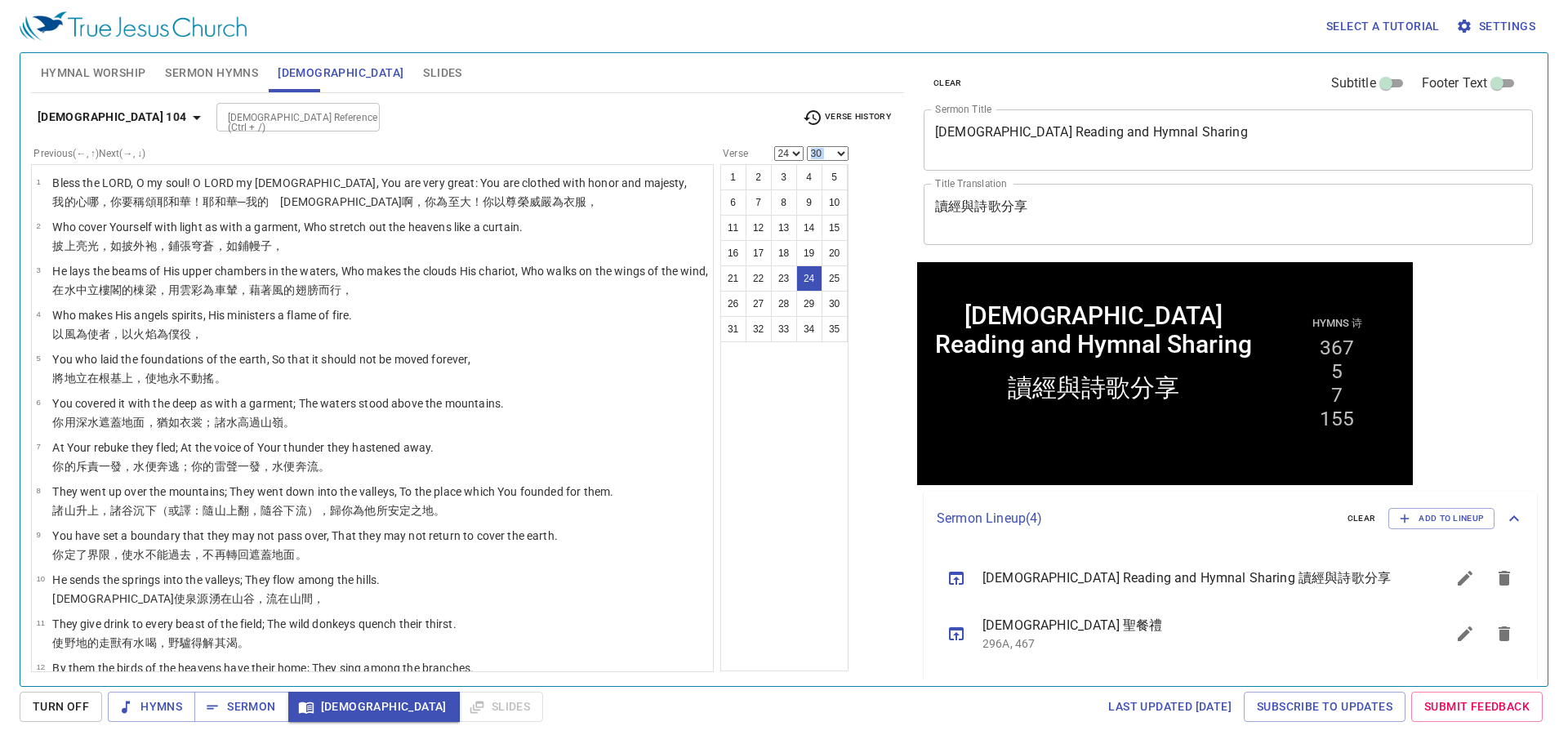
scroll to position [1050, 0]
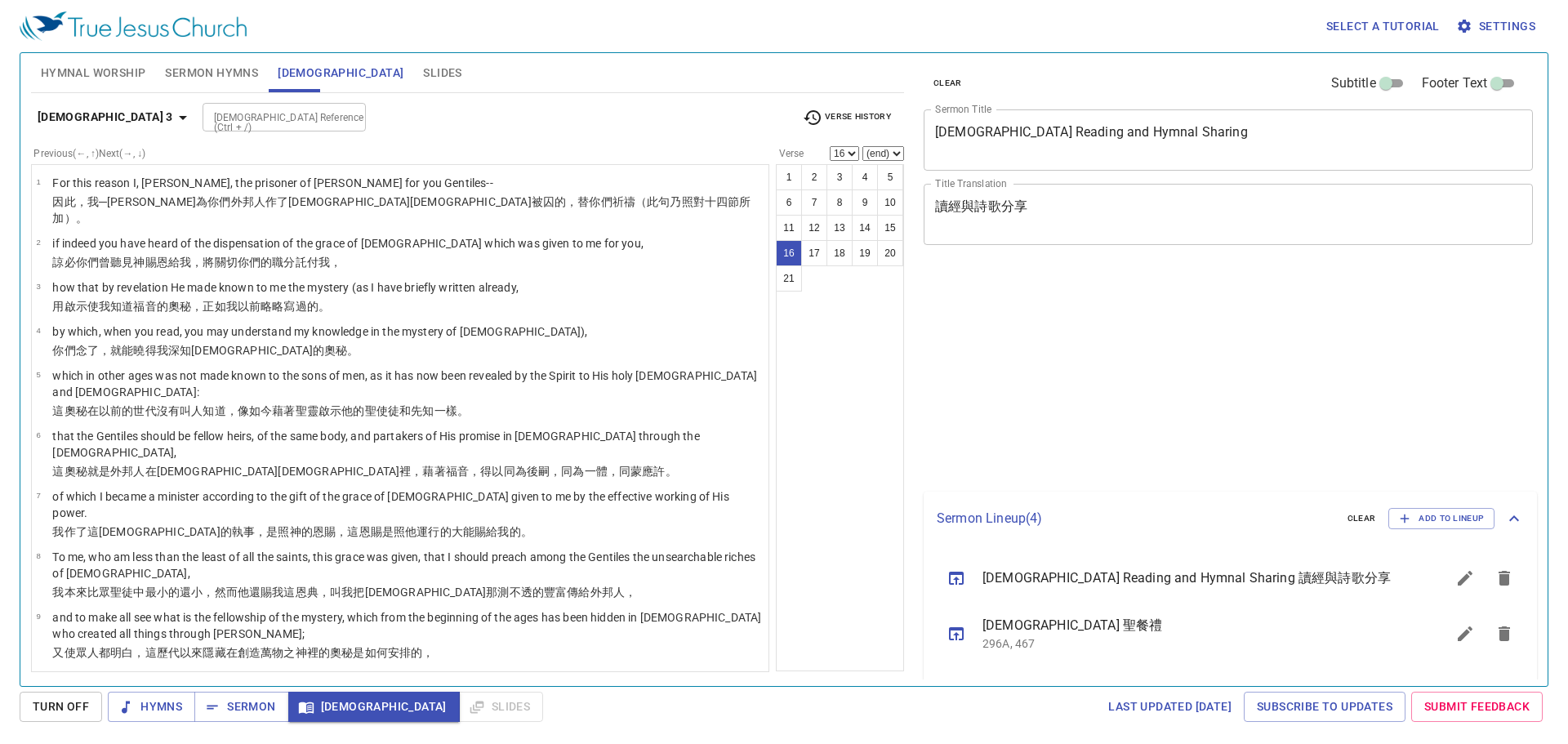
select select "16"
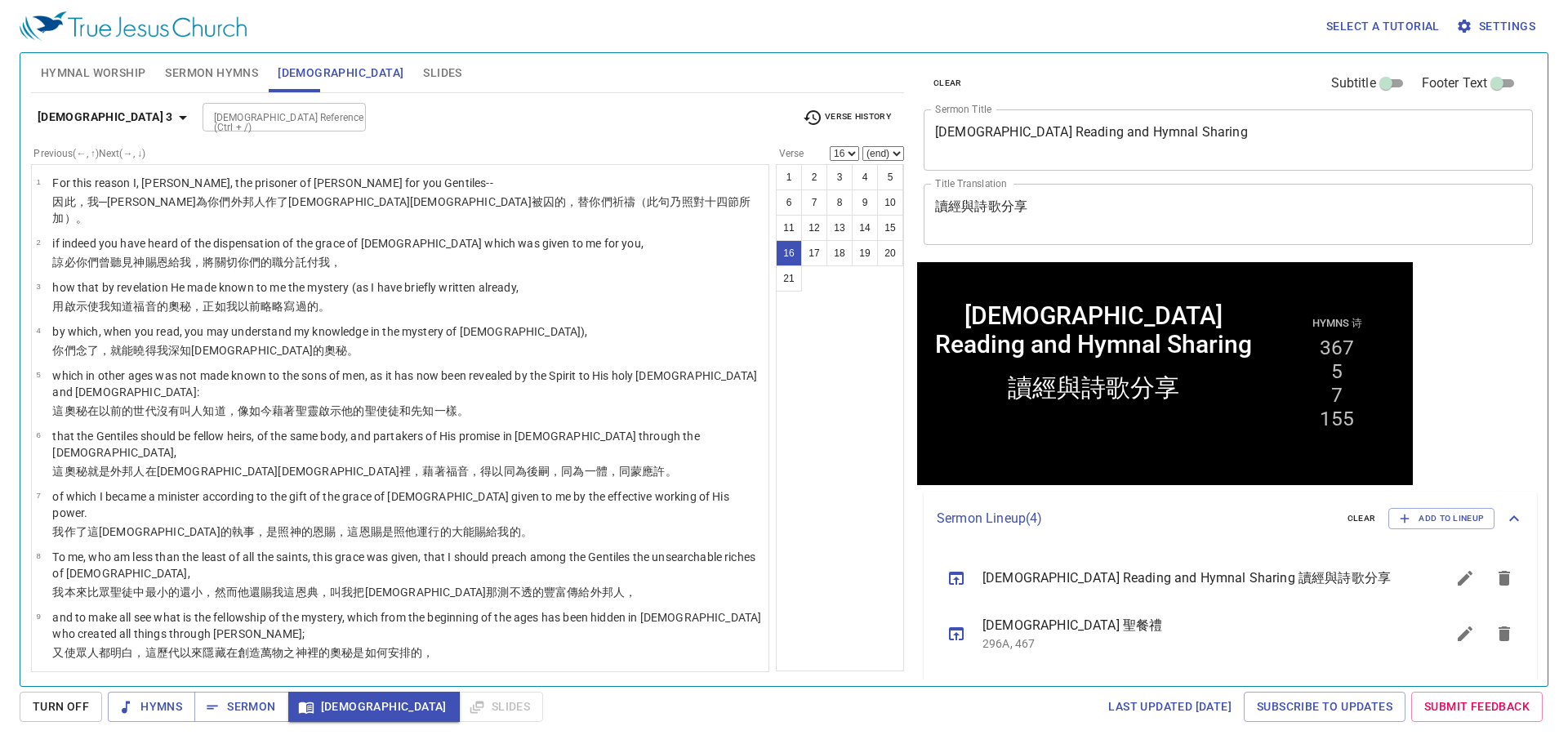
scroll to position [327, 0]
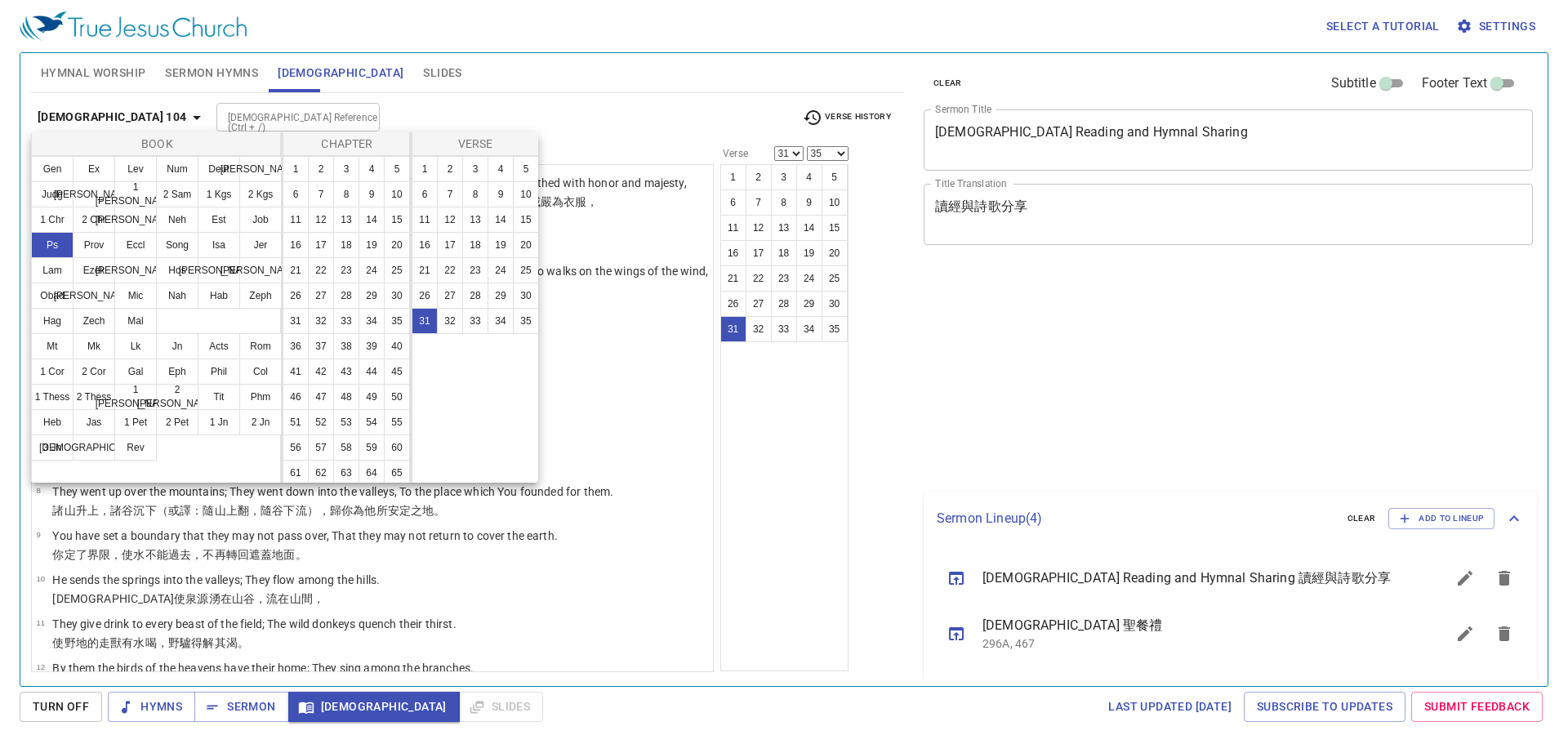
select select "31"
select select "35"
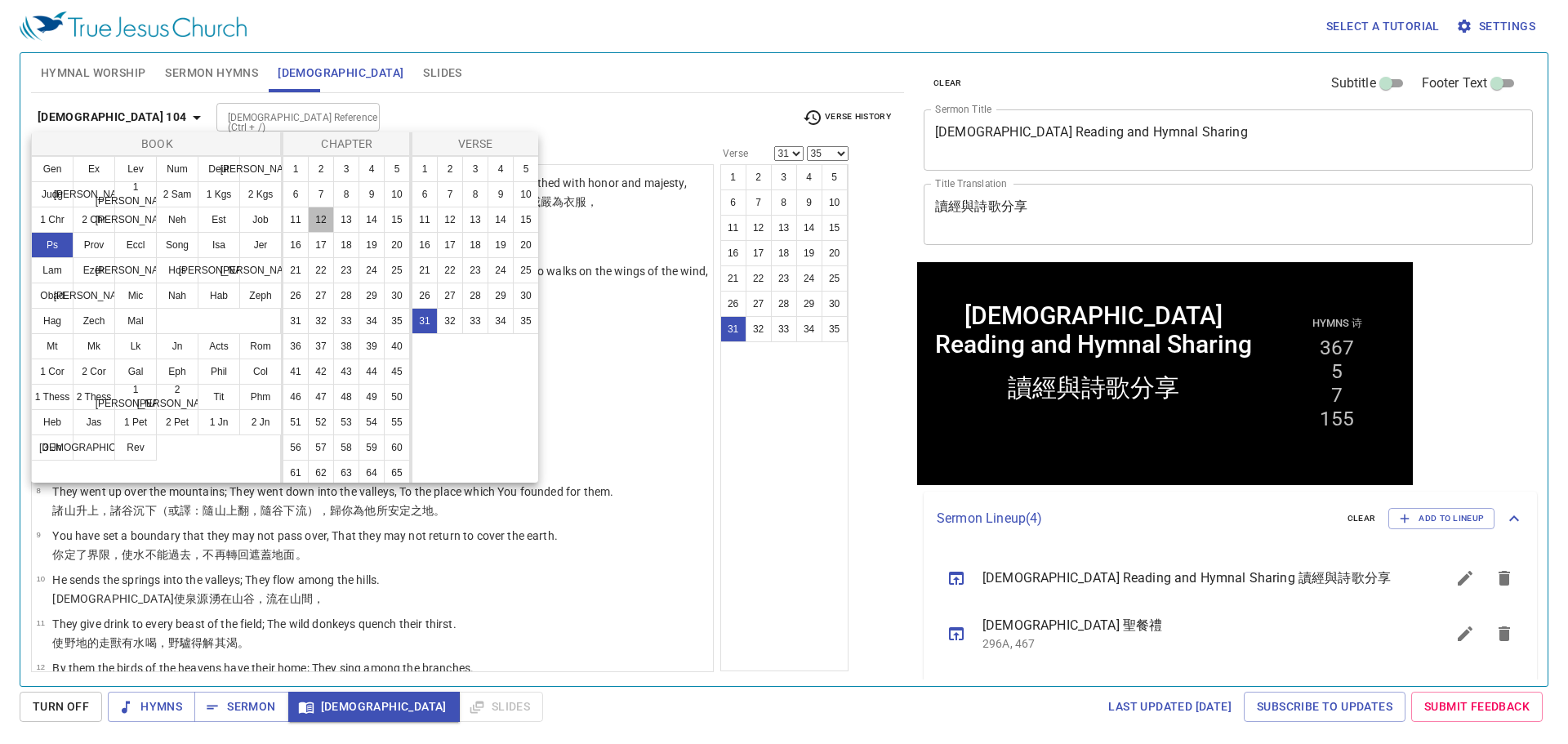
click at [369, 204] on ul "1 2 3 4 5 6 7 8 9 10 11 12 13 14 15 16 17 18 19 20 21 22 23 24 25 26 27 28 29 3…" at bounding box center [346, 537] width 126 height 760
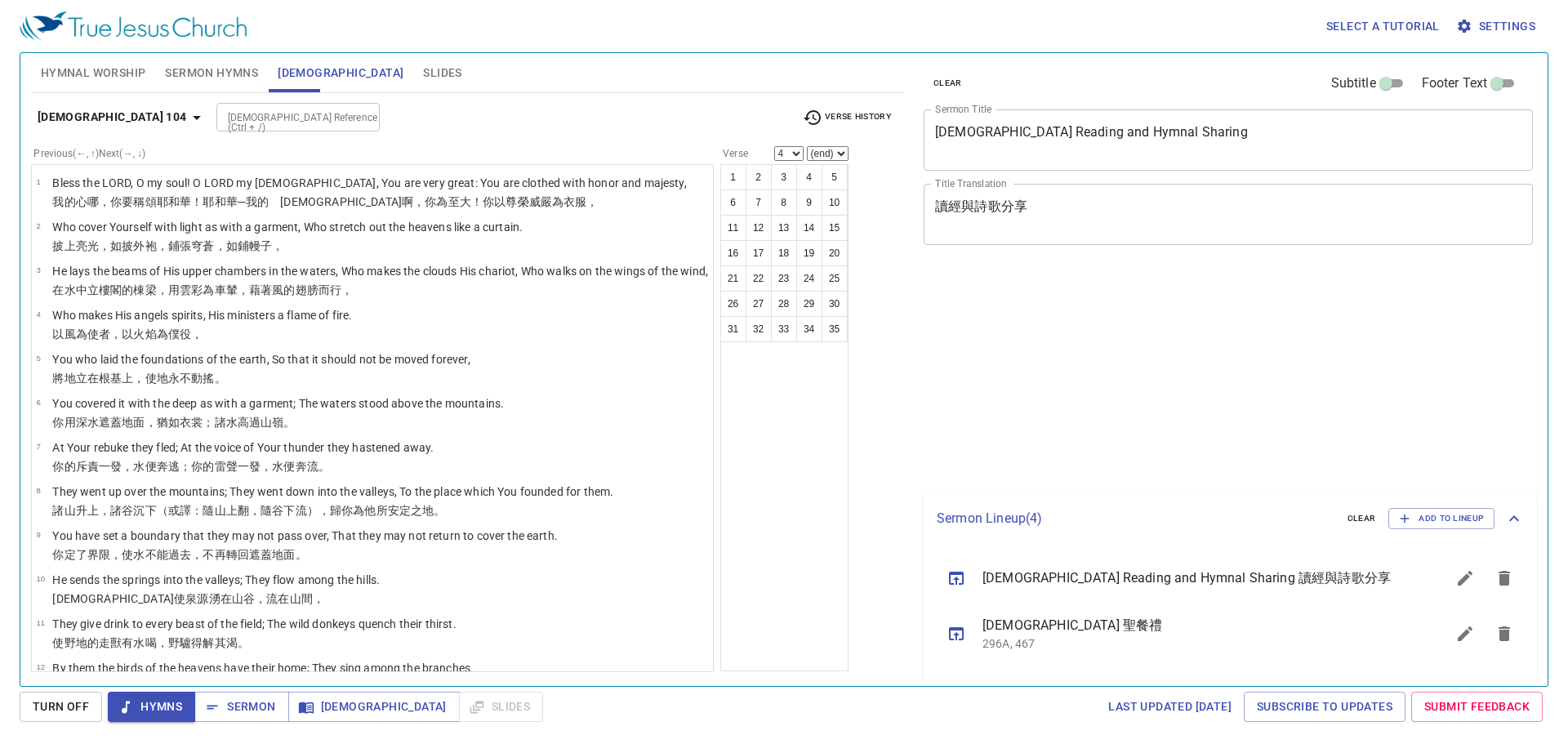
select select "4"
